Goal: Task Accomplishment & Management: Use online tool/utility

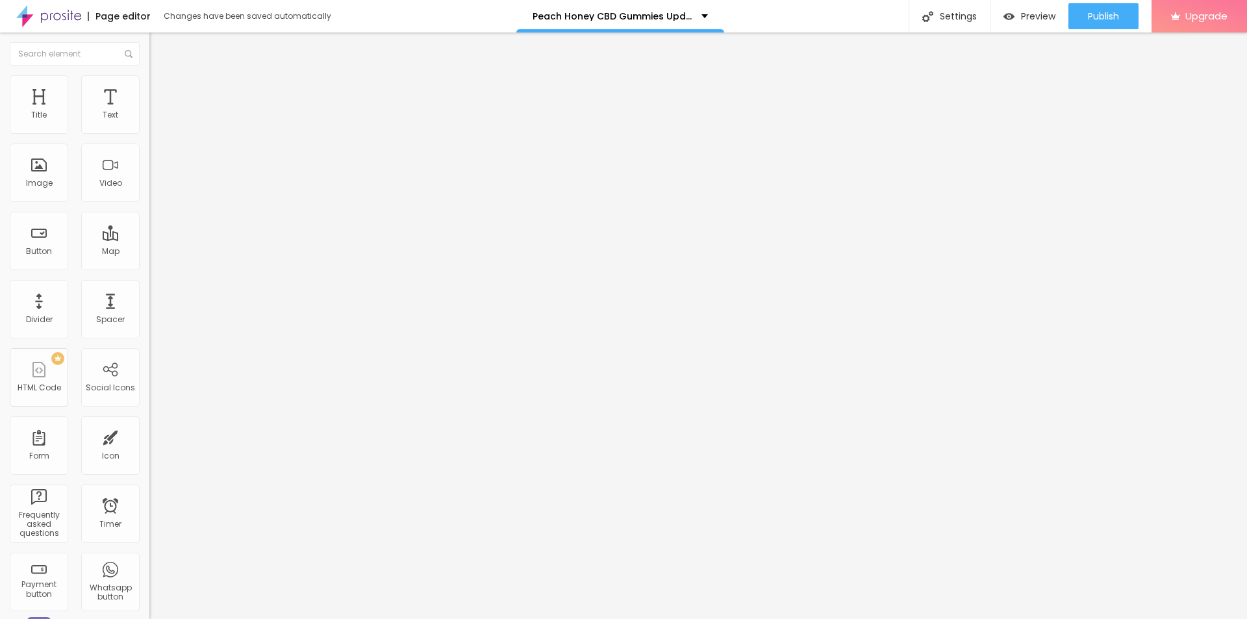
click at [155, 188] on icon "button" at bounding box center [159, 185] width 8 height 8
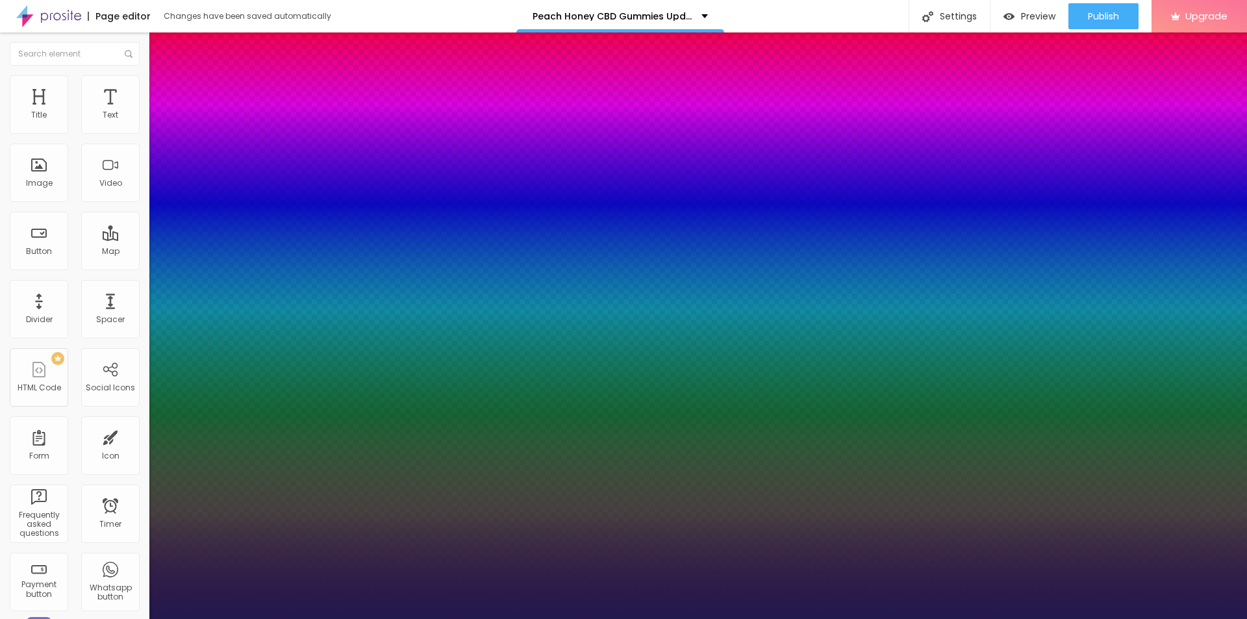
type input "1"
type input "22"
type input "1"
type input "27"
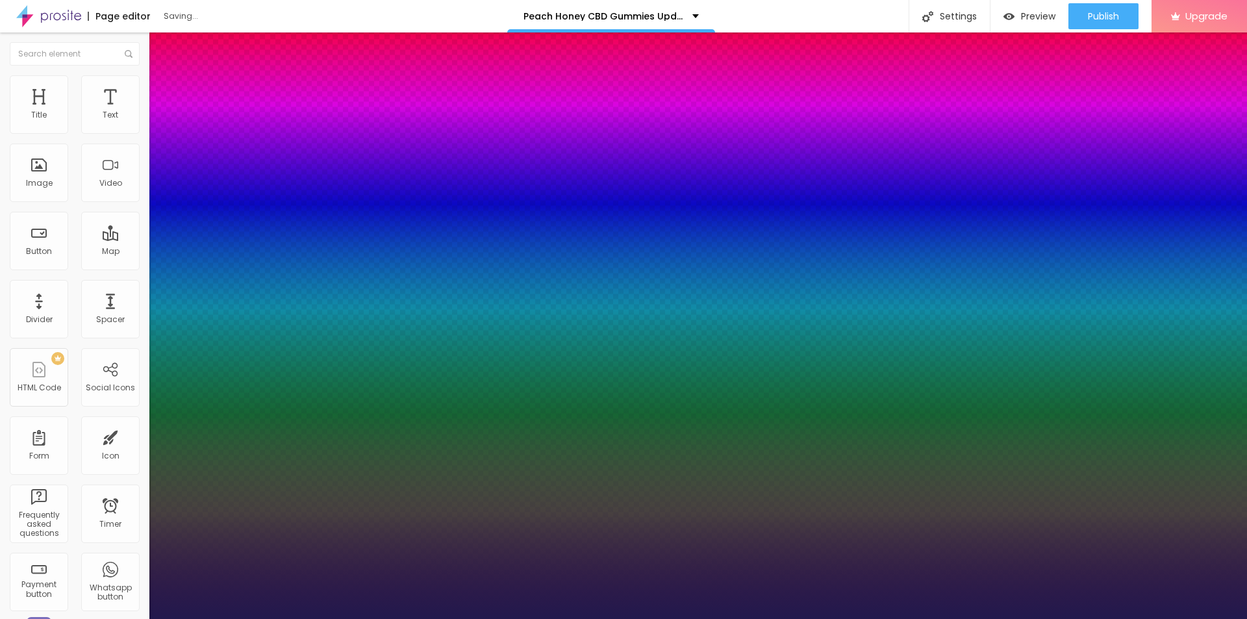
type input "27"
type input "1"
type input "29"
type input "1"
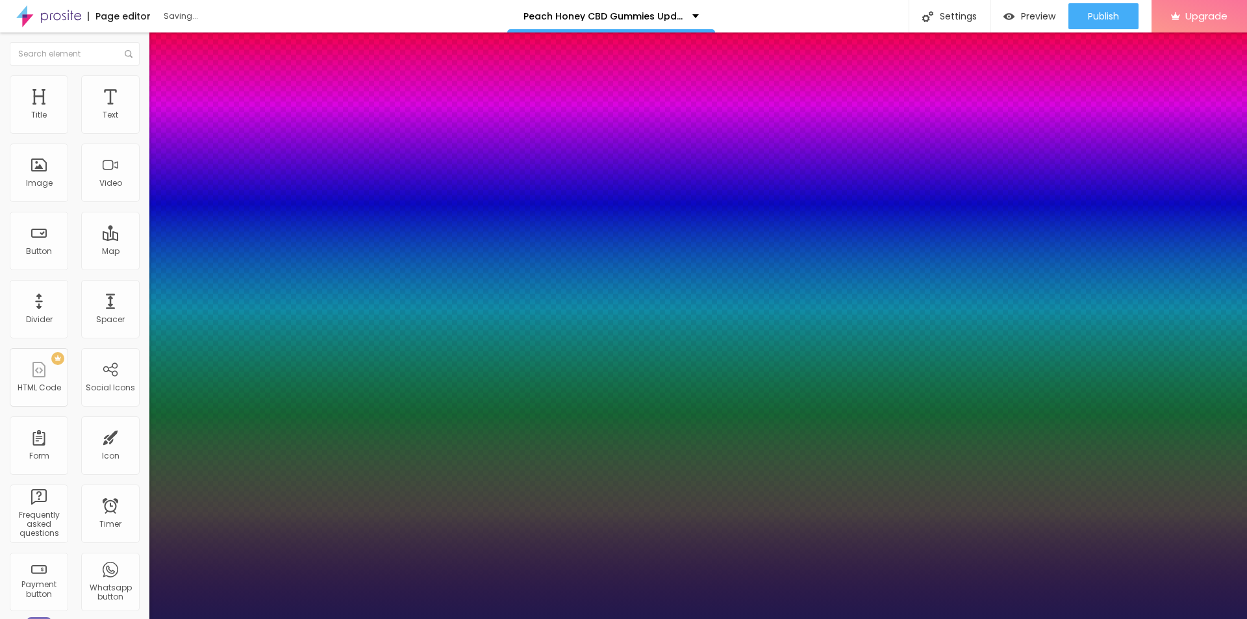
type input "30"
type input "1"
type input "31"
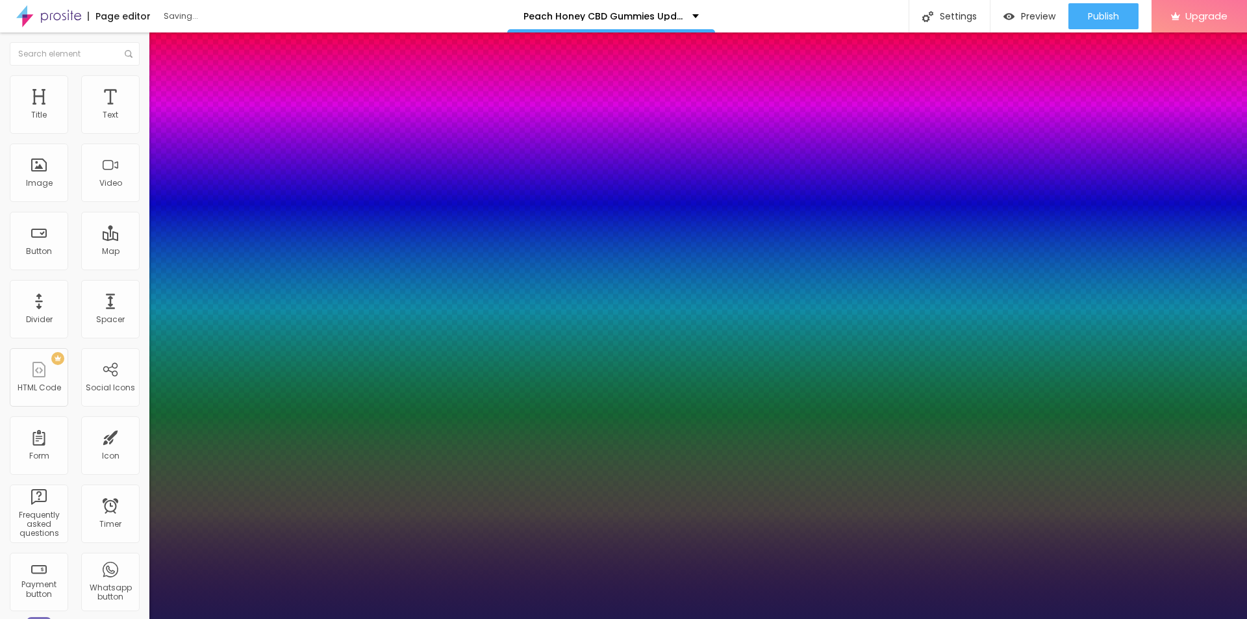
type input "1"
type input "34"
type input "1"
type input "37"
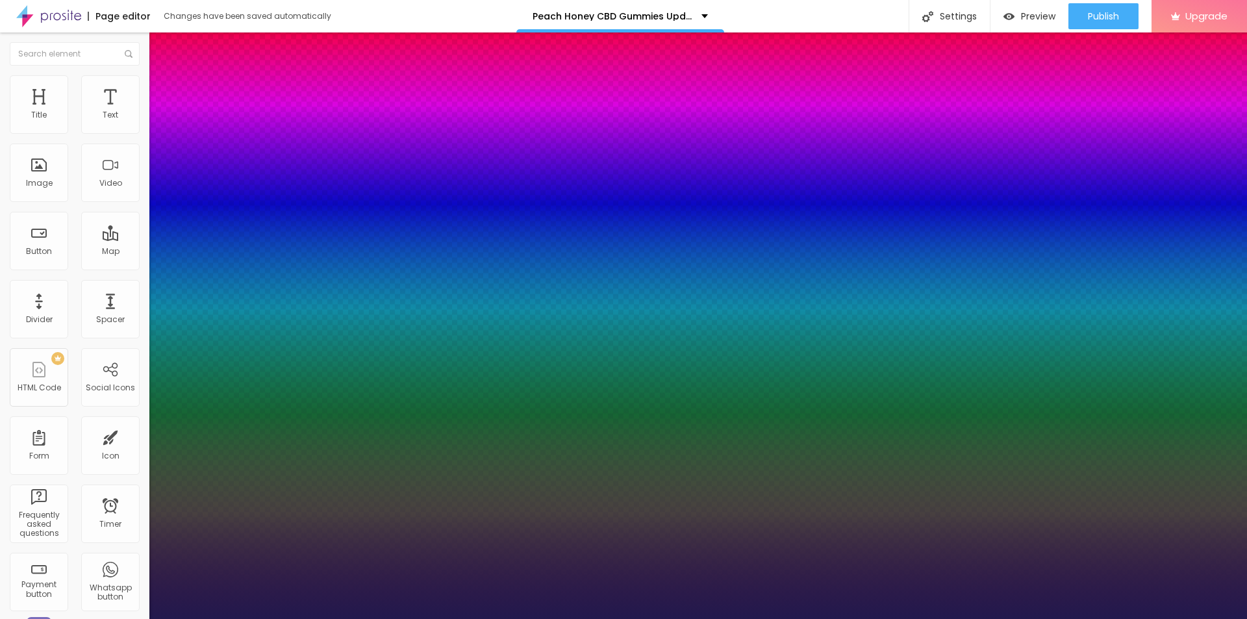
type input "37"
type input "1"
type input "39"
type input "1"
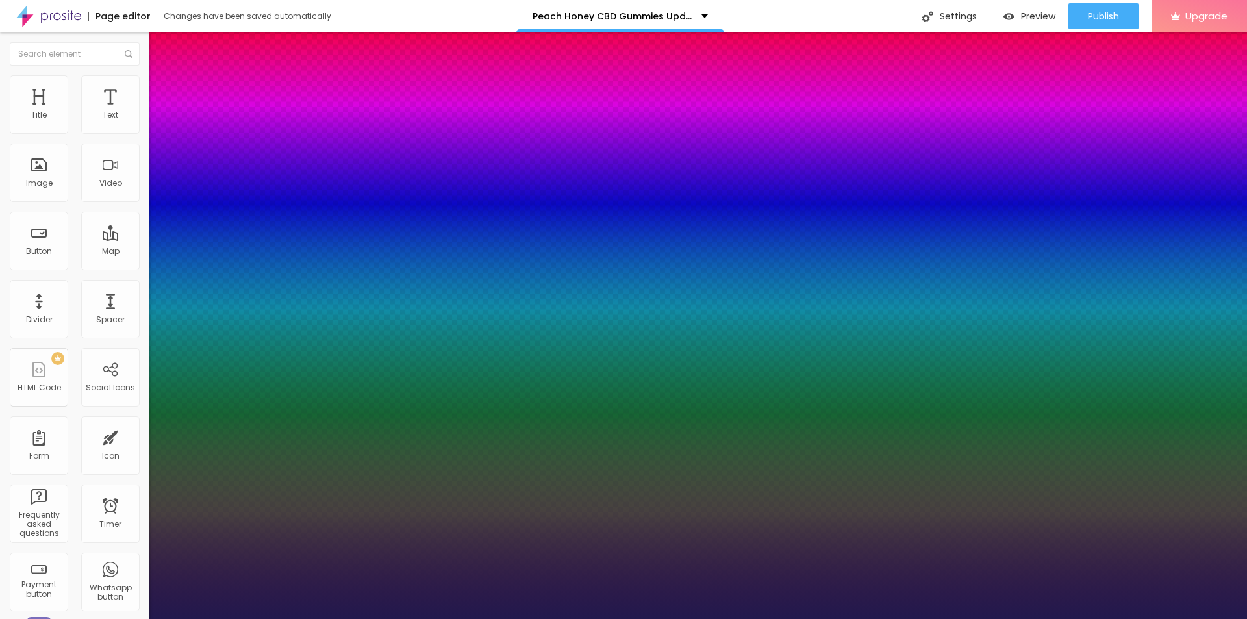
type input "40"
type input "1"
type input "41"
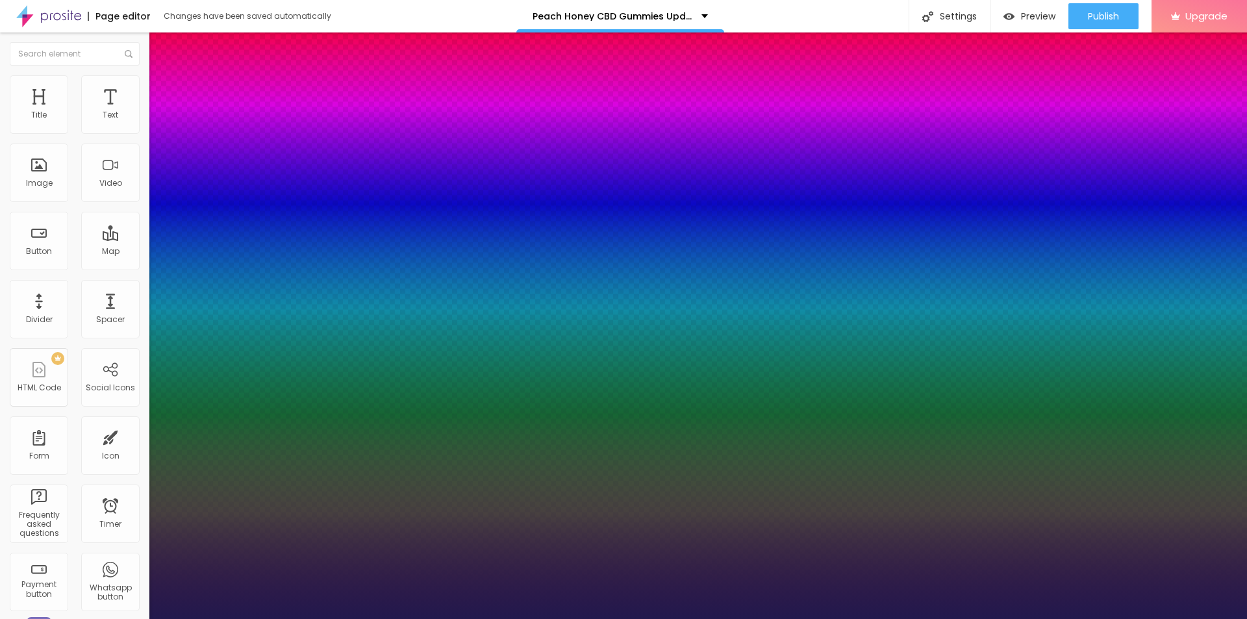
type input "1"
type input "42"
type input "1"
type input "43"
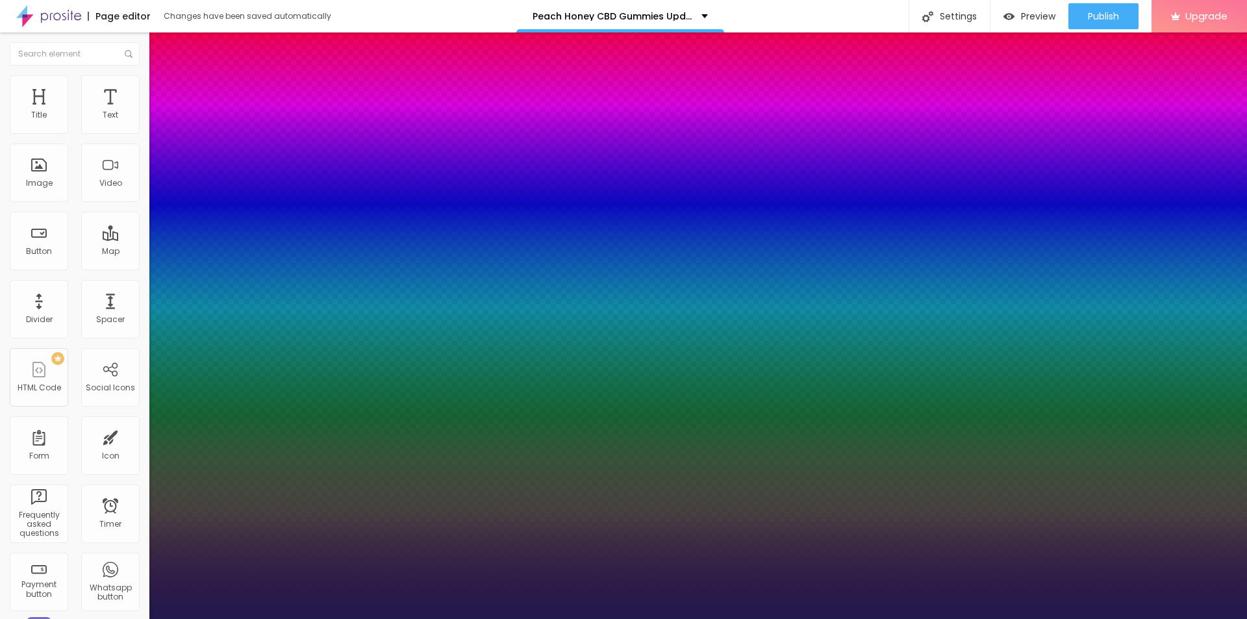
type input "43"
type input "1"
type input "42"
type input "1"
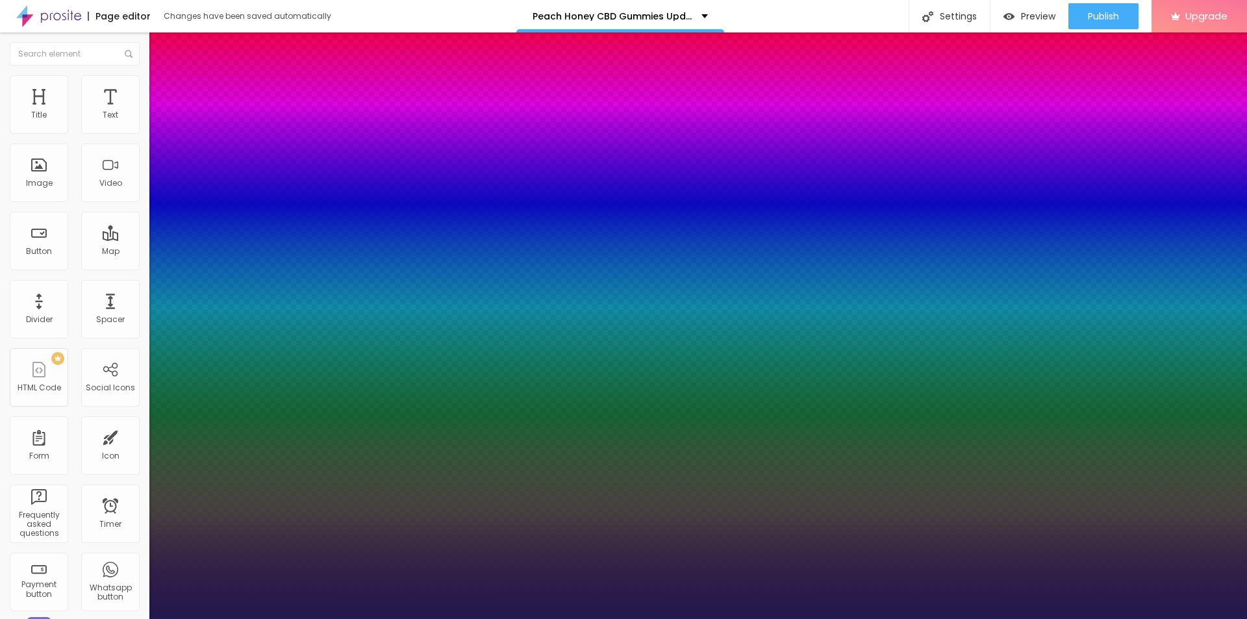
type input "41"
type input "1"
type input "40"
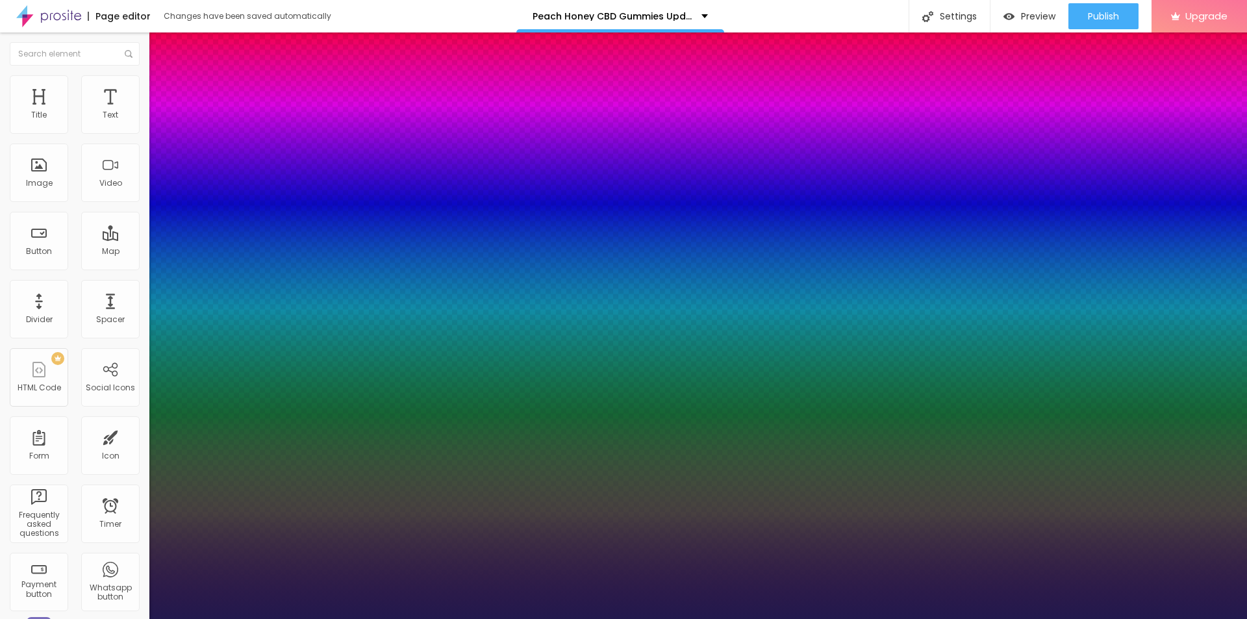
type input "1"
type input "39"
type input "1"
drag, startPoint x: 175, startPoint y: 367, endPoint x: 198, endPoint y: 366, distance: 23.4
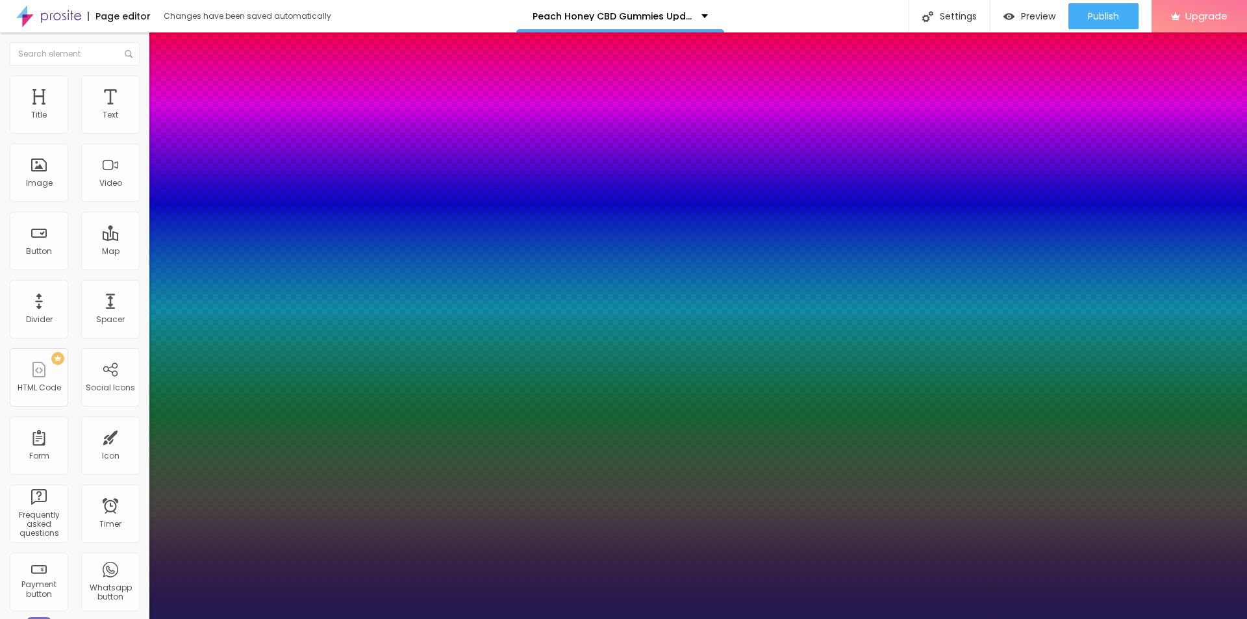
type input "39"
click at [488, 618] on div at bounding box center [623, 619] width 1247 height 0
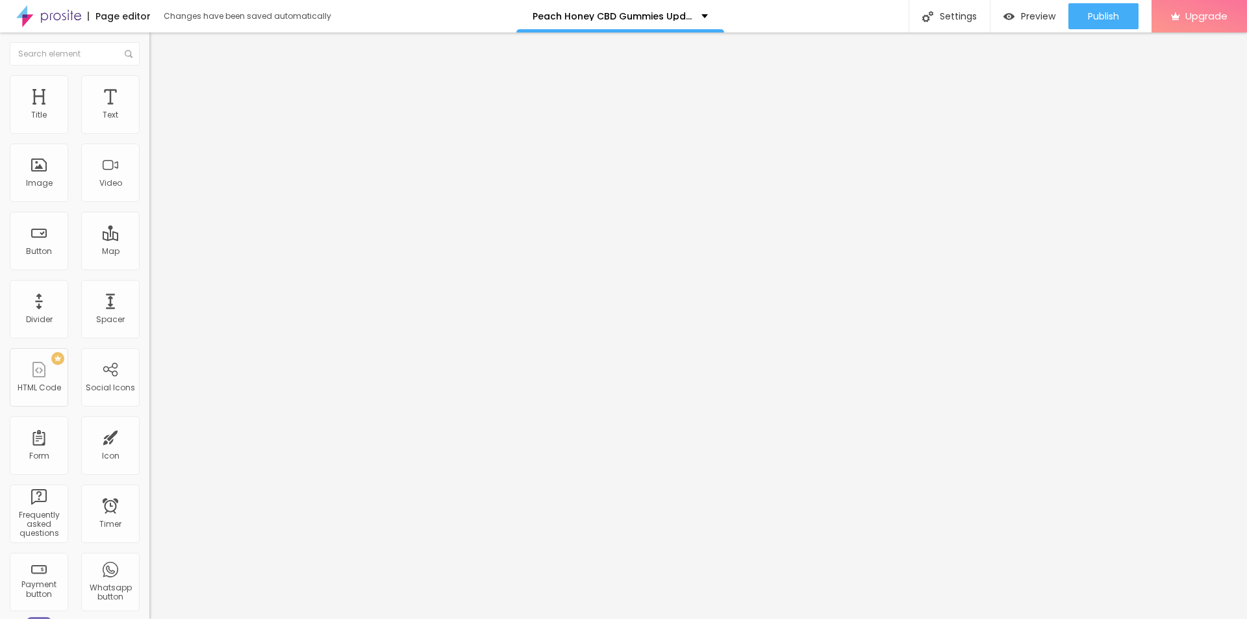
click at [149, 112] on span "Add image" at bounding box center [175, 106] width 53 height 11
click at [149, 266] on input "https://" at bounding box center [227, 259] width 156 height 13
paste input "[DOMAIN_NAME][URL]"
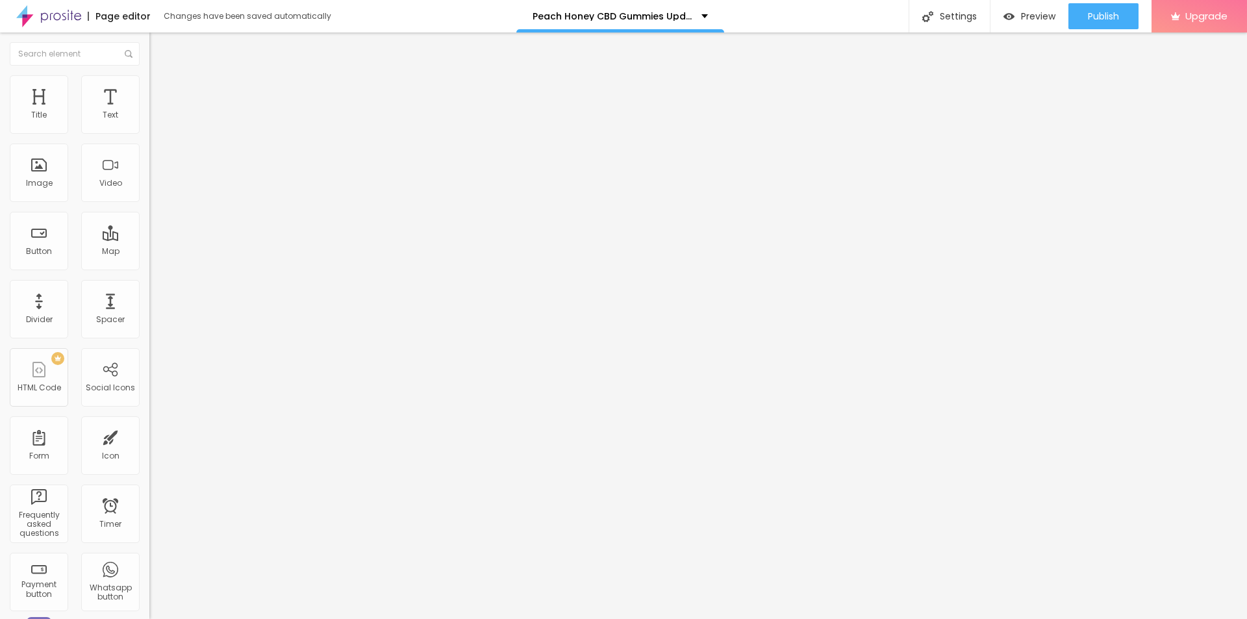
scroll to position [0, 121]
type input "[URL][DOMAIN_NAME]"
click at [149, 131] on input "text" at bounding box center [227, 124] width 156 height 13
paste input "Peach Honey CBD Gummies"
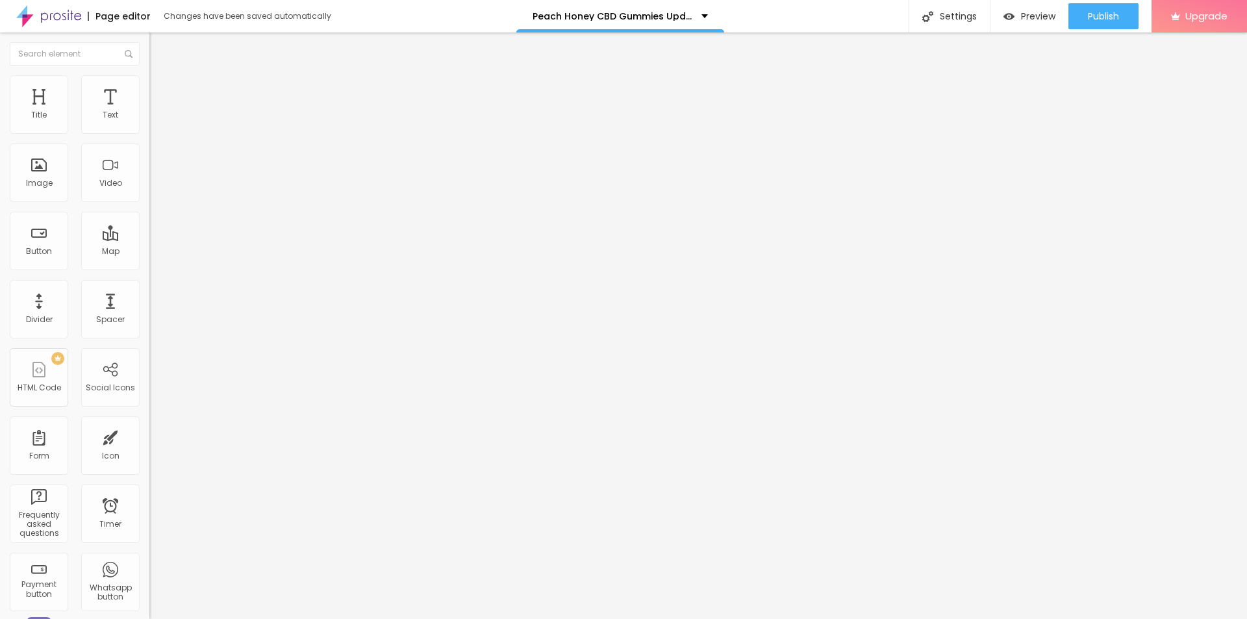
type input "Peach Honey CBD Gummies"
click at [149, 75] on li "Style" at bounding box center [223, 81] width 149 height 13
type input "95"
type input "85"
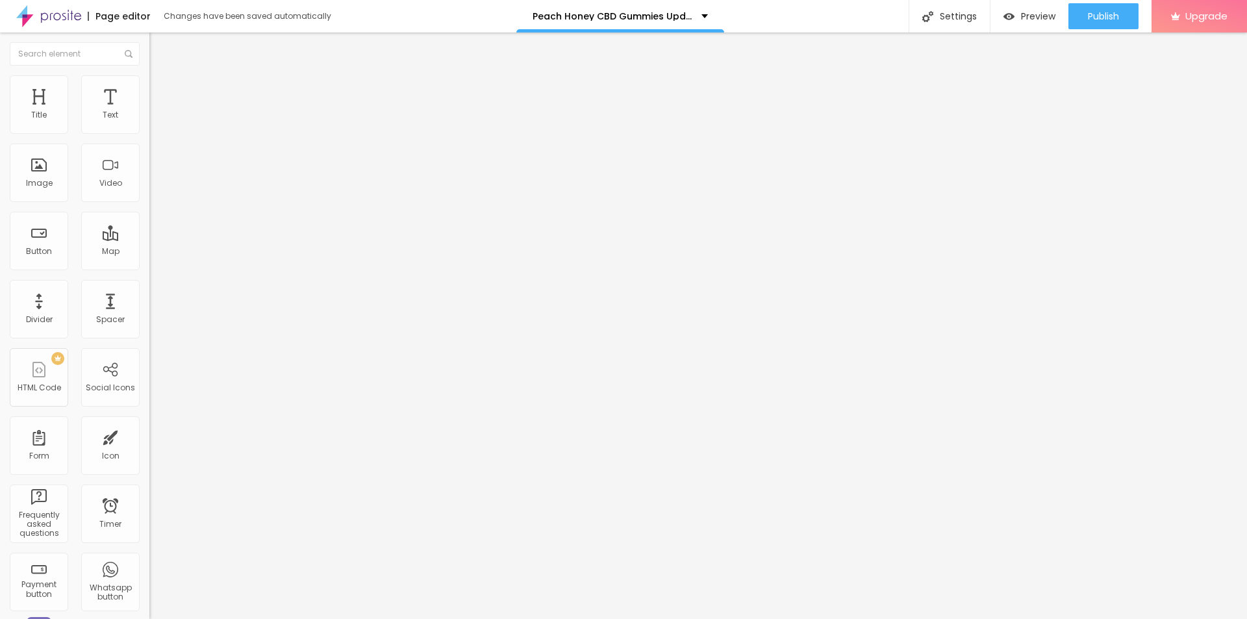
type input "85"
type input "75"
type input "65"
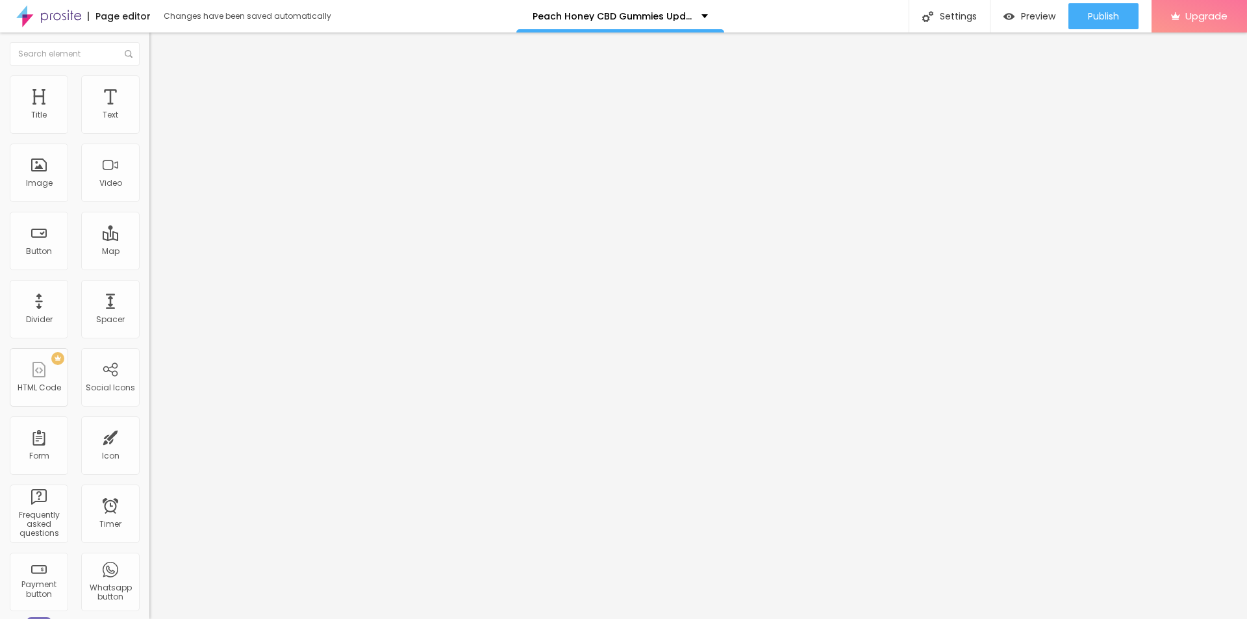
type input "60"
type input "55"
type input "50"
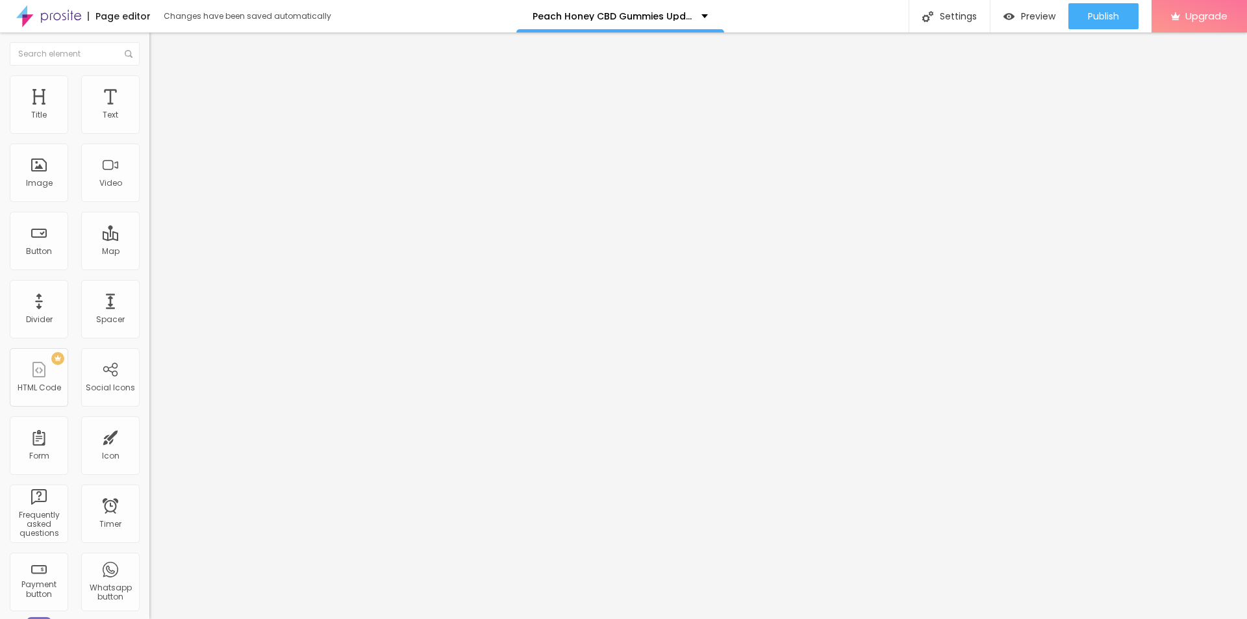
type input "50"
type input "45"
type input "40"
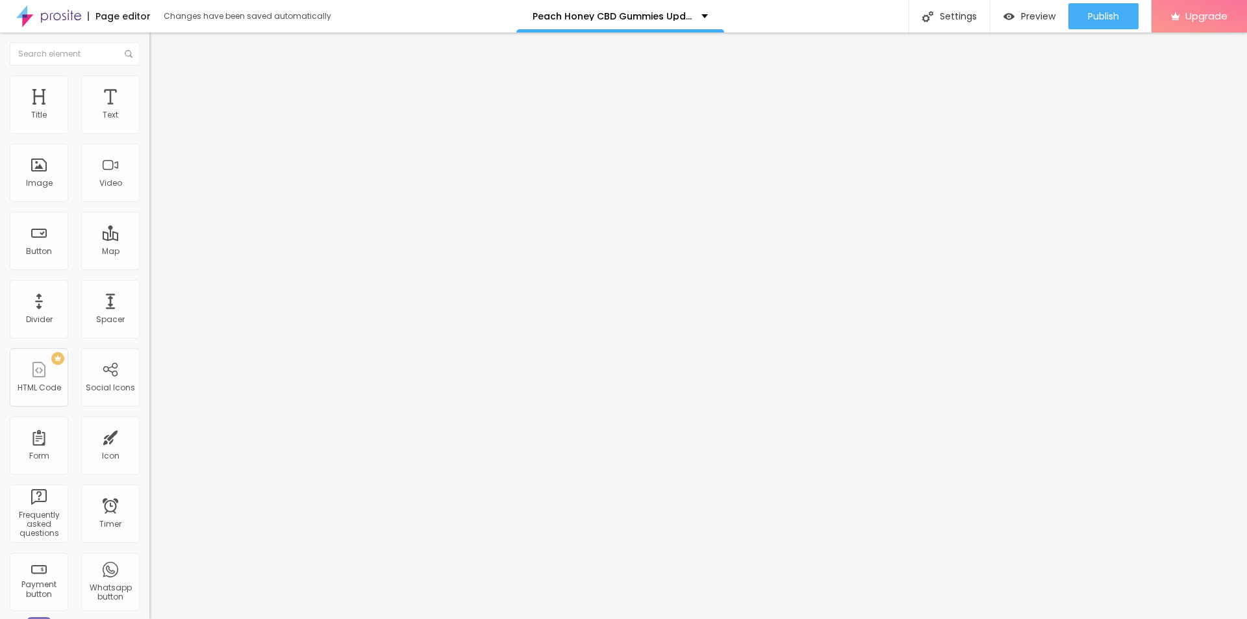
type input "35"
type input "30"
type input "25"
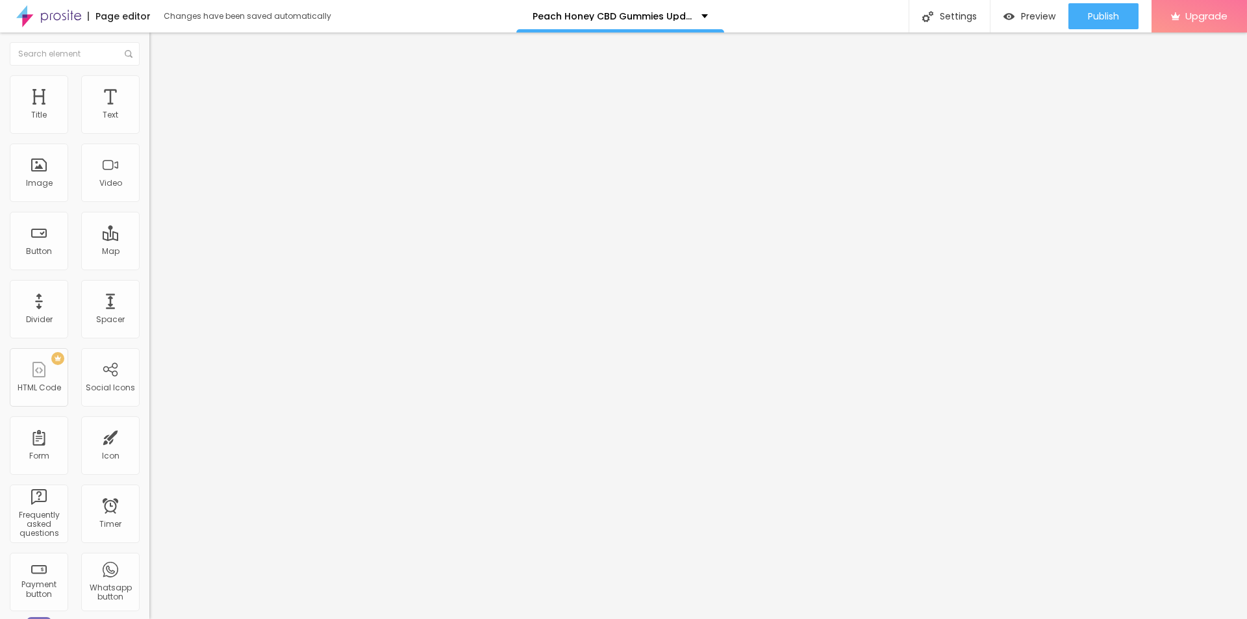
drag, startPoint x: 134, startPoint y: 141, endPoint x: 35, endPoint y: 139, distance: 99.4
type input "25"
click at [149, 133] on input "range" at bounding box center [191, 128] width 84 height 10
click at [953, 13] on div "Settings" at bounding box center [948, 16] width 81 height 32
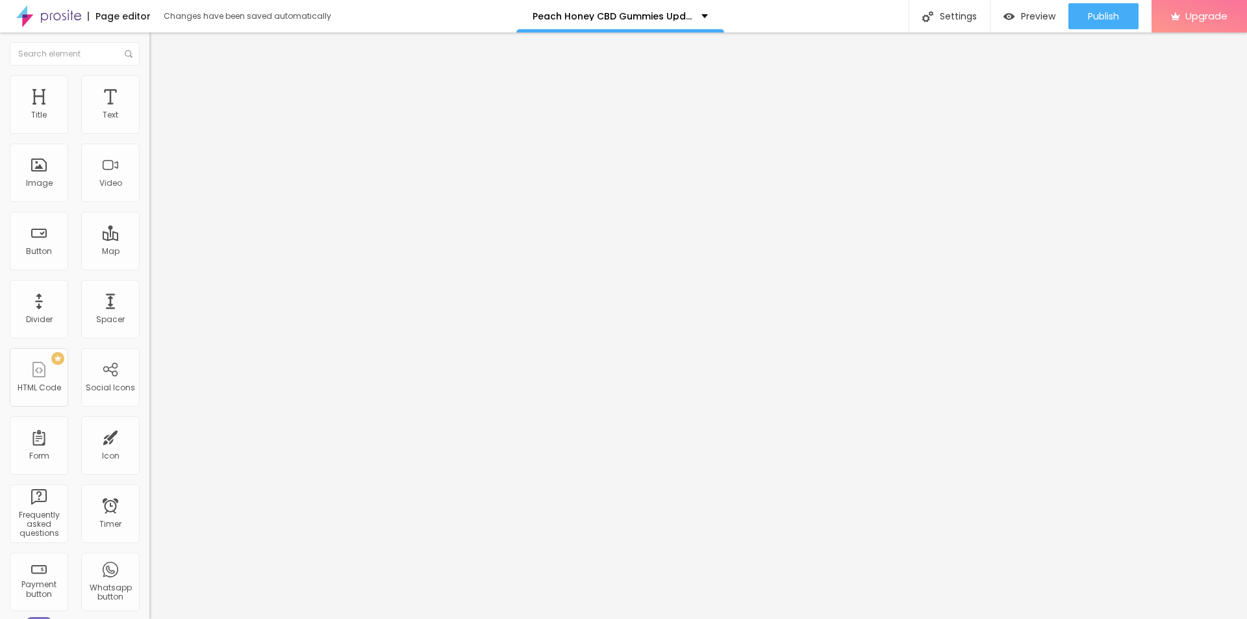
paste input "Peach Honey CBD Gummies"
paste input "We Tested It for 90 Days"
paste input "Analysis!!$49"
type input "Peach Honey CBD Gummies We Tested It for 90 Days Analysis!!$49"
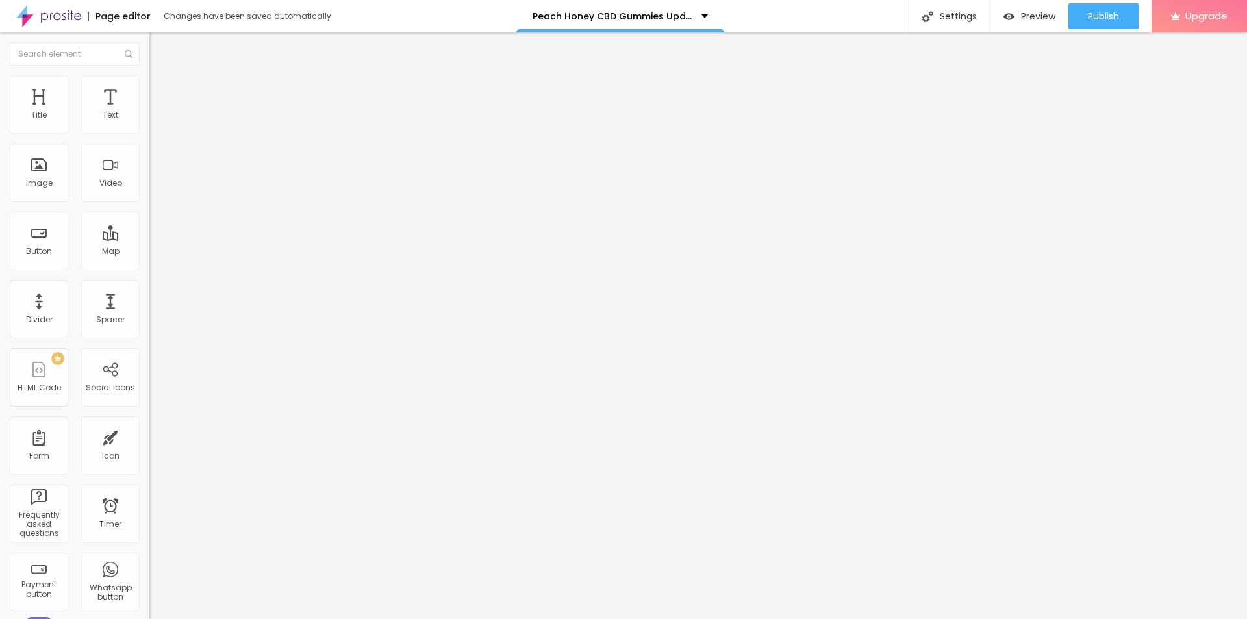
paste textarea "Peach Honey CBD Gummies combine the natural sweetness of ripe peaches and golde…"
type textarea "Peach Honey CBD Gummies combine the natural sweetness of ripe peaches and golde…"
drag, startPoint x: 632, startPoint y: 310, endPoint x: 461, endPoint y: 303, distance: 171.6
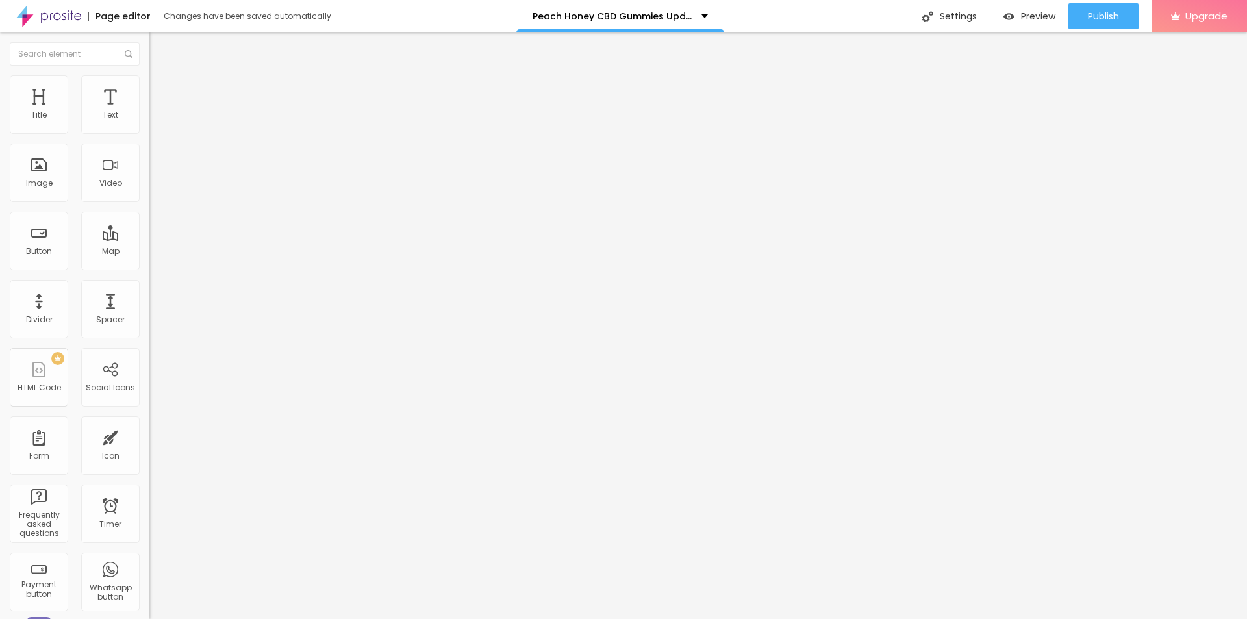
paste textarea "Peach Honey CBD Gummies"
type textarea "Peach Honey CBD Gummies"
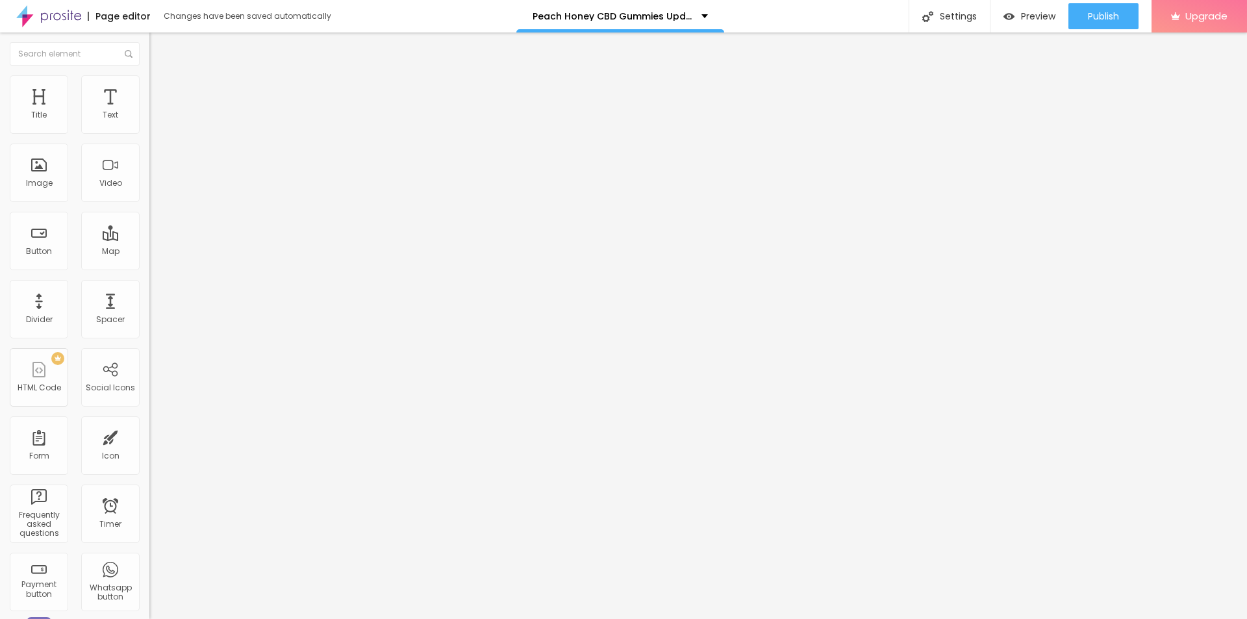
click at [1092, 8] on div "Publish" at bounding box center [1103, 16] width 31 height 26
click at [1022, 92] on link "View page" at bounding box center [1065, 90] width 117 height 8
